Goal: Information Seeking & Learning: Understand process/instructions

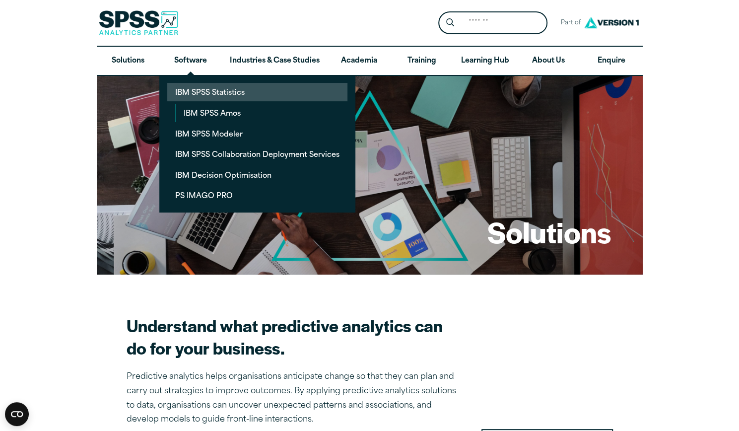
click at [210, 92] on link "IBM SPSS Statistics" at bounding box center [257, 92] width 180 height 18
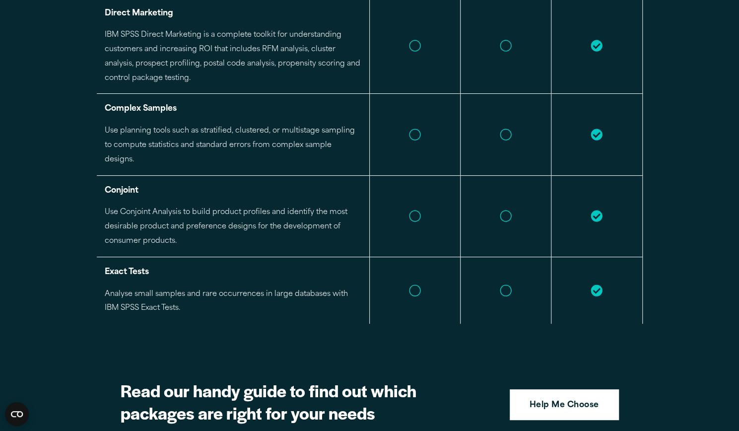
scroll to position [2291, 0]
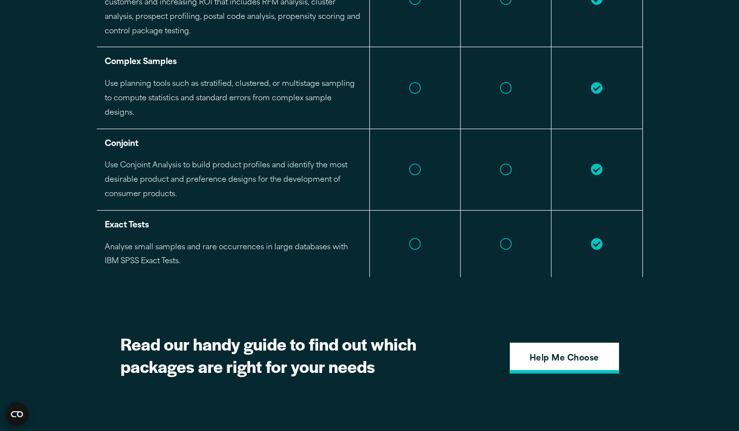
click at [545, 352] on strong "Help Me Choose" at bounding box center [564, 358] width 69 height 13
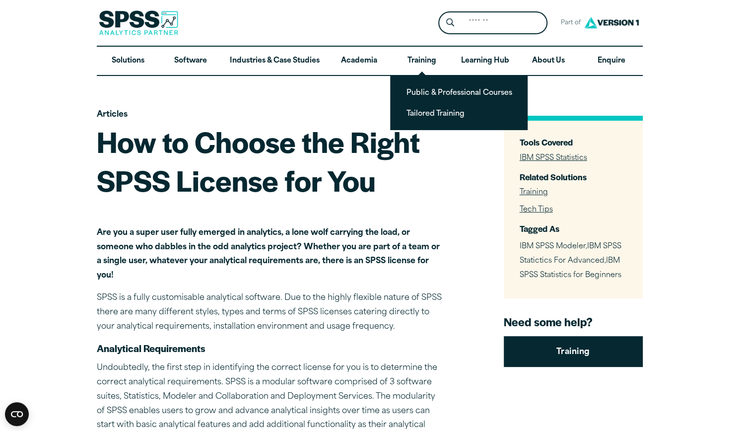
scroll to position [221, 0]
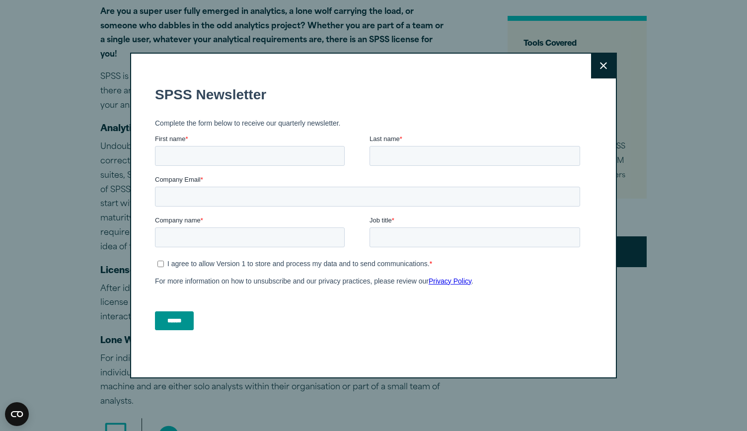
click at [599, 78] on div "Close" at bounding box center [373, 216] width 486 height 326
click at [591, 69] on button "Close" at bounding box center [603, 66] width 25 height 25
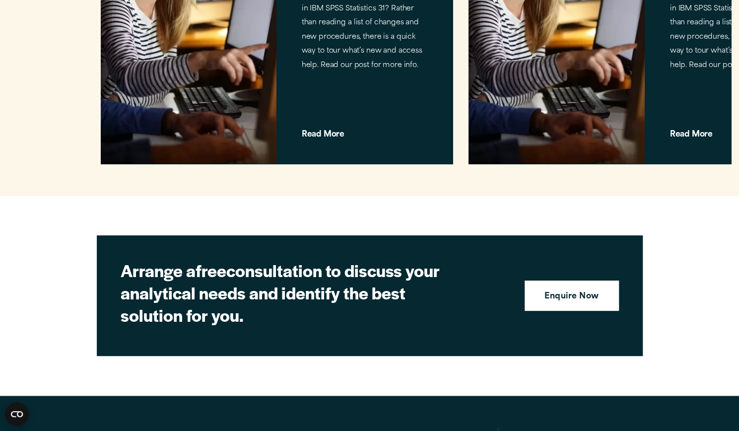
scroll to position [2480, 0]
